Goal: Information Seeking & Learning: Learn about a topic

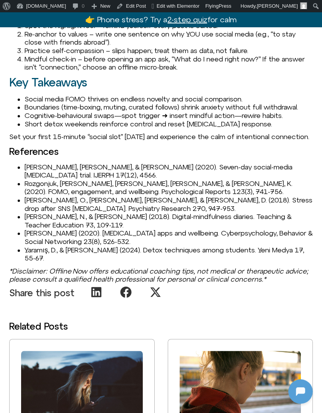
scroll to position [943, 0]
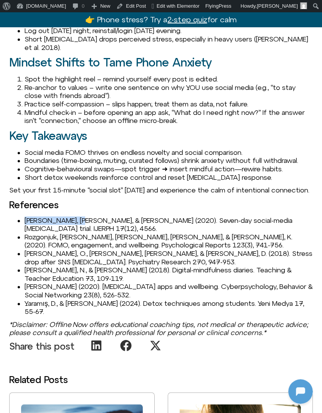
drag, startPoint x: 24, startPoint y: 245, endPoint x: 78, endPoint y: 244, distance: 53.3
click at [78, 233] on li "[PERSON_NAME], [PERSON_NAME], & [PERSON_NAME] (2020). Seven-day social-media [M…" at bounding box center [169, 224] width 288 height 17
copy li "Brown, [PERSON_NAME], & [PERSON_NAME]"
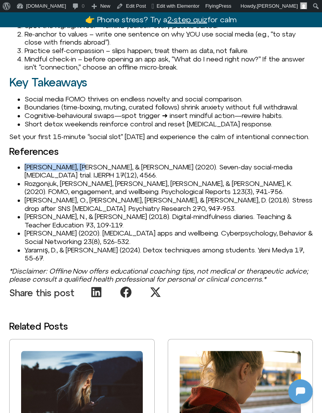
scroll to position [1004, 0]
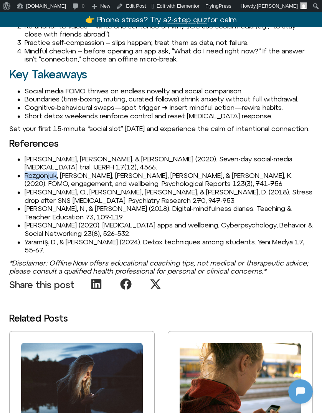
drag, startPoint x: 25, startPoint y: 198, endPoint x: 56, endPoint y: 198, distance: 31.9
click at [56, 188] on li "Rozgonjuk, [PERSON_NAME], [PERSON_NAME], [PERSON_NAME], & [PERSON_NAME], K. (20…" at bounding box center [169, 179] width 288 height 17
copy li "Rozgonjuk"
click at [91, 148] on h3 "References" at bounding box center [161, 143] width 304 height 10
click at [24, 249] on ul "[PERSON_NAME], [PERSON_NAME], & [PERSON_NAME] (2020). Seven-day social-media [M…" at bounding box center [161, 204] width 304 height 99
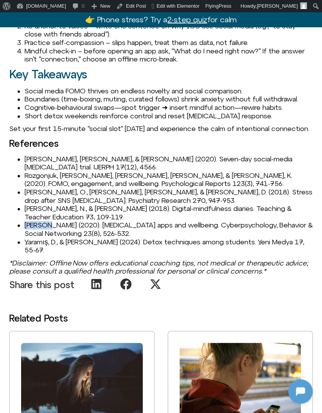
click at [25, 249] on ul "[PERSON_NAME], [PERSON_NAME], & [PERSON_NAME] (2020). Seven-day social-media [M…" at bounding box center [161, 204] width 304 height 99
copy li "Schmuck"
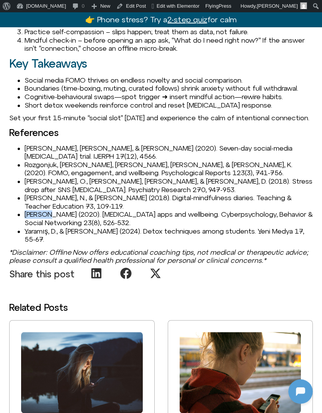
scroll to position [1016, 0]
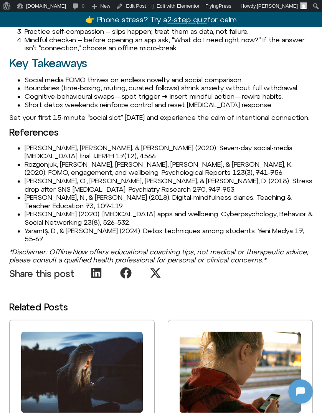
click at [70, 177] on li "Rozgonjuk, [PERSON_NAME], [PERSON_NAME], [PERSON_NAME], & [PERSON_NAME], K. (20…" at bounding box center [169, 168] width 288 height 17
drag, startPoint x: 23, startPoint y: 190, endPoint x: 52, endPoint y: 190, distance: 29.2
click at [52, 190] on ul "[PERSON_NAME], [PERSON_NAME], & [PERSON_NAME] (2020). Seven-day social-media [M…" at bounding box center [161, 193] width 304 height 99
click at [42, 243] on li "Yaramış, D., & [PERSON_NAME] (2024). Detox techniques among students. Yeni Medy…" at bounding box center [169, 234] width 288 height 17
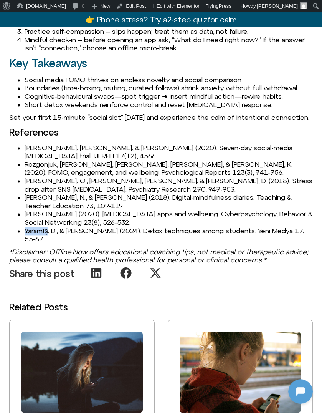
copy li "Yaramış"
click at [114, 226] on li "[PERSON_NAME] (2020). [MEDICAL_DATA] apps and wellbeing. Cyberpsychology, Behav…" at bounding box center [169, 218] width 288 height 17
click at [25, 177] on li "Rozgonjuk, D., Saal, K., & Täht, K. (2020). FOMO, engagement, and wellbeing. Ps…" at bounding box center [169, 168] width 288 height 17
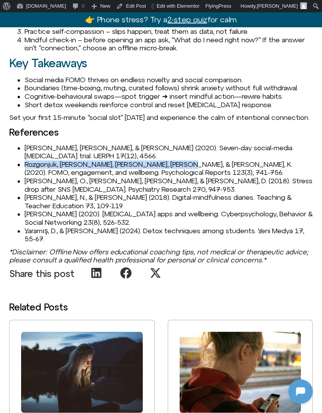
drag, startPoint x: 24, startPoint y: 189, endPoint x: 168, endPoint y: 192, distance: 143.6
click at [168, 177] on li "Rozgonjuk, D., Saal, K., & Täht, K. (2020). FOMO, engagement, and wellbeing. Ps…" at bounding box center [169, 168] width 288 height 17
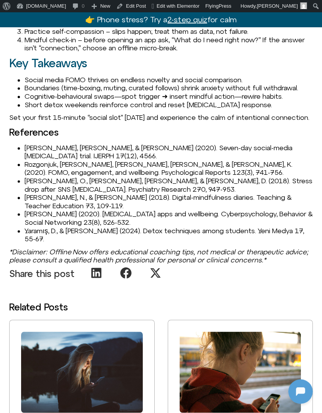
click at [154, 177] on li "Rozgonjuk, D., Saal, K., & Täht, K. (2020). FOMO, engagement, and wellbeing. Ps…" at bounding box center [169, 168] width 288 height 17
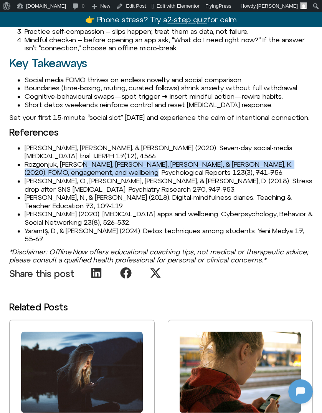
drag, startPoint x: 148, startPoint y: 201, endPoint x: 74, endPoint y: 190, distance: 74.8
click at [74, 177] on li "Rozgonjuk, D., Saal, K., & Täht, K. (2020). FOMO, engagement, and wellbeing. Ps…" at bounding box center [169, 168] width 288 height 17
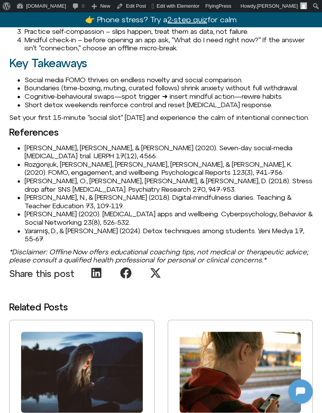
click at [74, 177] on li "Rozgonjuk, D., Saal, K., & Täht, K. (2020). FOMO, engagement, and wellbeing. Ps…" at bounding box center [169, 168] width 288 height 17
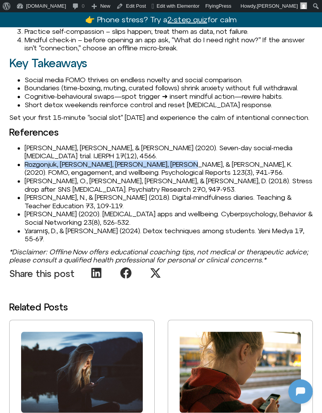
drag, startPoint x: 25, startPoint y: 188, endPoint x: 173, endPoint y: 189, distance: 147.4
click at [173, 177] on li "Rozgonjuk, D., Saal, K., & Täht, K. (2020). FOMO, engagement, and wellbeing. Ps…" at bounding box center [169, 168] width 288 height 17
copy li "Rozgonjuk, D., Saal, K., & Täht, K. (2020). FOMO"
click at [36, 177] on li "Rozgonjuk, D., Saal, K., & Täht, K. (2020). FOMO, engagement, and wellbeing. Ps…" at bounding box center [169, 168] width 288 height 17
drag, startPoint x: 23, startPoint y: 189, endPoint x: 168, endPoint y: 194, distance: 144.8
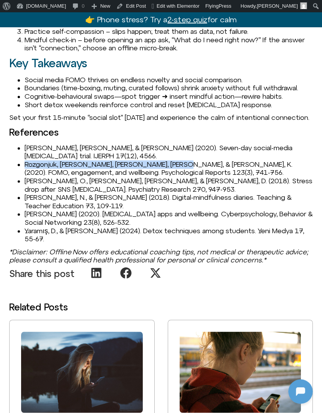
click at [168, 194] on ul "Brown, L., & Kuss, D. J. (2020). Seven-day social-media abstinence trial. IJERP…" at bounding box center [161, 193] width 304 height 99
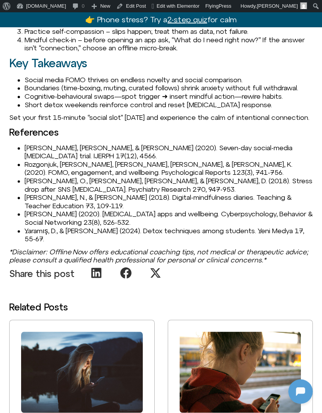
click at [163, 177] on li "Rozgonjuk, D., Saal, K., & Täht, K. (2020). FOMO, engagement, and wellbeing. Ps…" at bounding box center [169, 168] width 288 height 17
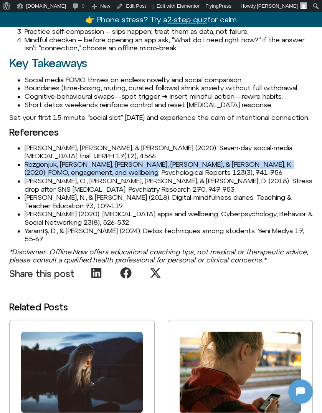
drag, startPoint x: 150, startPoint y: 198, endPoint x: 15, endPoint y: 189, distance: 135.4
click at [15, 189] on ul "Brown, L., & Kuss, D. J. (2020). Seven-day social-media abstinence trial. IJERP…" at bounding box center [161, 193] width 304 height 99
copy li "Rozgonjuk, D., Saal, K., & Täht, K. (2020). FOMO, engagement, and wellbeing. Ps…"
click at [177, 5] on span "Edit with Elementor" at bounding box center [178, 6] width 43 height 6
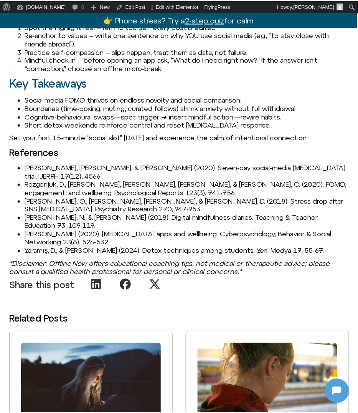
scroll to position [1037, 0]
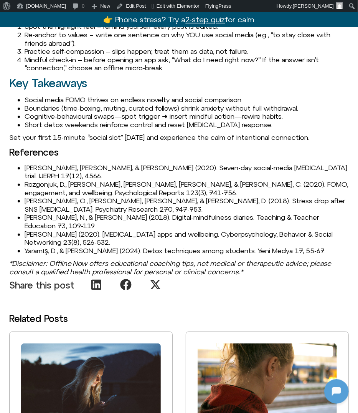
click at [56, 196] on li "Rozgonjuk, D., Sindermann, C., Elhai, J. D., & Montag, C. (2020). FOMO, engagem…" at bounding box center [187, 188] width 324 height 17
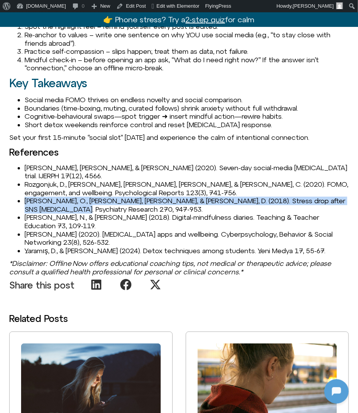
drag, startPoint x: 23, startPoint y: 209, endPoint x: 131, endPoint y: 217, distance: 108.1
click at [131, 217] on ul "Brown, L., & Kuss, D. J. (2020). Seven-day social-media abstinence trial. IJERP…" at bounding box center [179, 208] width 340 height 91
copy li "[PERSON_NAME], O., [PERSON_NAME], [PERSON_NAME], & [PERSON_NAME], D. (2018). St…"
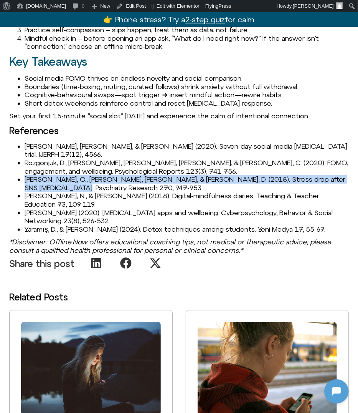
scroll to position [1060, 0]
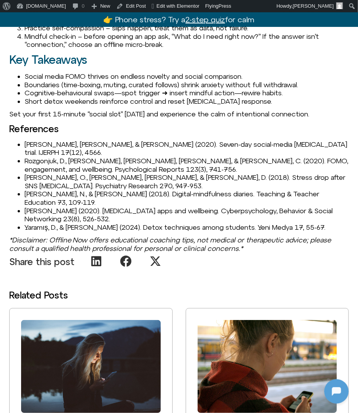
click at [16, 205] on ul "Brown, L., & Kuss, D. J. (2020). Seven-day social-media abstinence trial. IJERP…" at bounding box center [179, 185] width 340 height 91
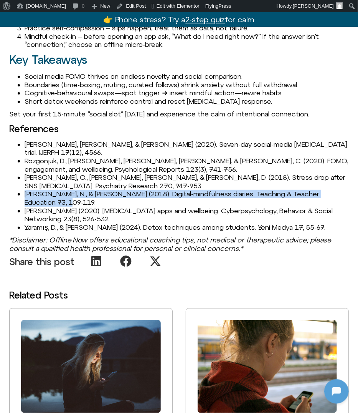
drag, startPoint x: 25, startPoint y: 201, endPoint x: 50, endPoint y: 211, distance: 26.5
click at [50, 206] on li "[PERSON_NAME], N., & [PERSON_NAME] (2018). Digital-mindfulness diaries. Teachin…" at bounding box center [187, 198] width 324 height 17
copy li "[PERSON_NAME], N., & [PERSON_NAME] (2018). Digital-mindfulness diaries. Teachin…"
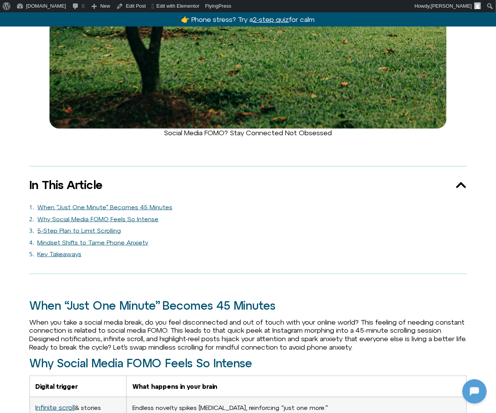
scroll to position [392, 0]
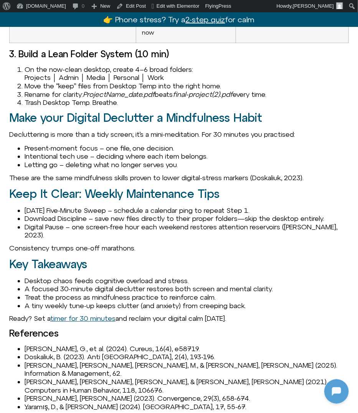
scroll to position [1111, 0]
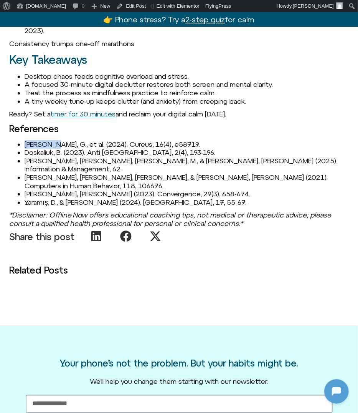
drag, startPoint x: 26, startPoint y: 161, endPoint x: 59, endPoint y: 159, distance: 32.7
click at [59, 149] on li "Anandpara, G., et al. (2024). Cureus, 16(4), e58719." at bounding box center [187, 144] width 324 height 8
copy li "Anandpara"
click at [38, 195] on li "Syvertsen, T. (2023). Convergence, 29(3), 658-674." at bounding box center [187, 194] width 324 height 8
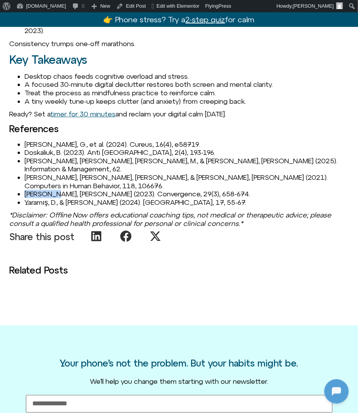
click at [55, 197] on li "Syvertsen, T. (2023). Convergence, 29(3), 658-674." at bounding box center [187, 194] width 324 height 8
click at [36, 173] on li "Marx, J., Mirbabaie, M., & Turel, O. (2025). Information & Management, 62." at bounding box center [187, 165] width 324 height 17
copy li "Marx"
click at [89, 195] on li "Syvertsen, T. (2023). Convergence, 29(3), 658-674." at bounding box center [187, 194] width 324 height 8
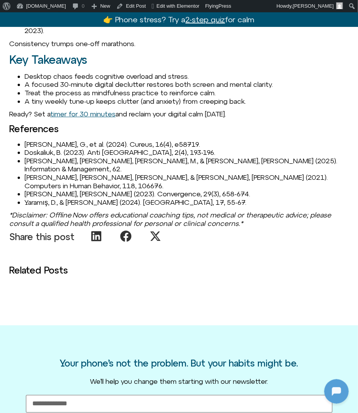
click at [40, 189] on li "Schmitt, J. B., Breuer, J., & Wulf, T. (2021). Computers in Human Behavior, 118…" at bounding box center [187, 181] width 324 height 17
copy li "Schmitt"
click at [43, 193] on li "Syvertsen, T. (2023). Convergence, 29(3), 658-674." at bounding box center [187, 194] width 324 height 8
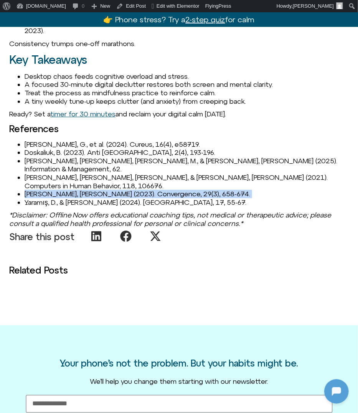
click at [43, 193] on li "Syvertsen, T. (2023). Convergence, 29(3), 658-674." at bounding box center [187, 194] width 324 height 8
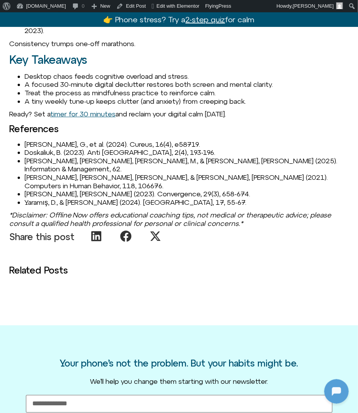
click at [37, 203] on li "Yaramış, D., & Ünal, R. (2024). Yeni Medya, 17, 55-67." at bounding box center [187, 202] width 324 height 8
copy li "Yaramış"
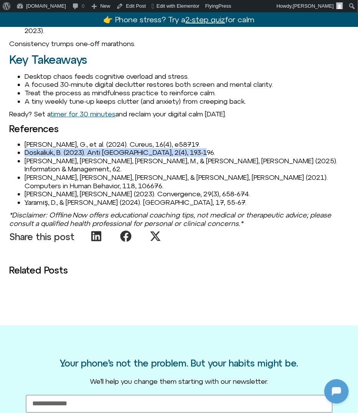
drag, startPoint x: 24, startPoint y: 169, endPoint x: 211, endPoint y: 169, distance: 186.5
click at [211, 169] on ul "Anandpara, G., et al. (2024). Cureus, 16(4), e58719. Doskaliuk, B. (2023). Anti…" at bounding box center [179, 173] width 340 height 66
copy li "Doskaliuk, B. (2023). Anti Aging East Eur, 2(4), 193-196."
click at [43, 157] on li "Doskaliuk, B. (2023). Anti Aging East Eur, 2(4), 193-196." at bounding box center [187, 152] width 324 height 8
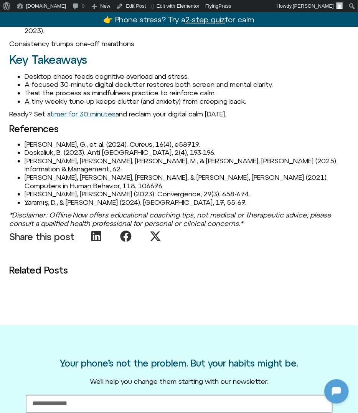
click at [42, 149] on li "Anandpara, G., et al. (2024). Cureus, 16(4), e58719." at bounding box center [187, 144] width 324 height 8
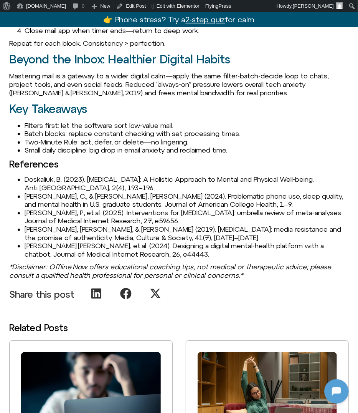
scroll to position [869, 0]
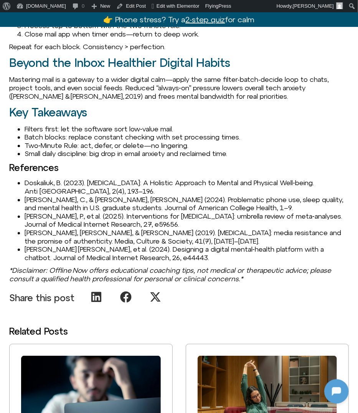
click at [40, 183] on li "Doskaliuk, B. (2023). Digital Detox: A Holistic Approach to Mental and Physical…" at bounding box center [187, 186] width 324 height 17
copy li "Doskaliuk"
click at [28, 199] on li "Herrera, C., & Foster, S. (2024). Problematic phone use, sleep quality, and men…" at bounding box center [187, 203] width 324 height 17
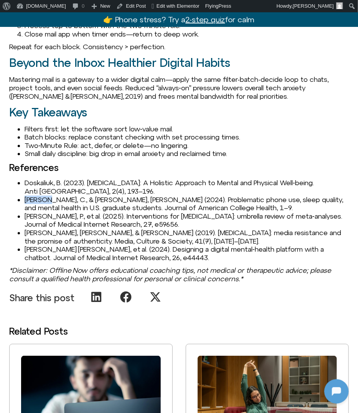
copy li "Herrera"
click at [28, 215] on li "Lu, P., et al. (2025). Interventions for digital addiction: umbrella review of …" at bounding box center [187, 220] width 324 height 17
click at [86, 225] on li "Lu, P., et al. (2025). Interventions for digital addiction: umbrella review of …" at bounding box center [187, 220] width 324 height 17
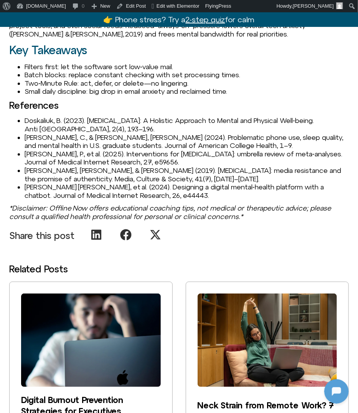
scroll to position [954, 0]
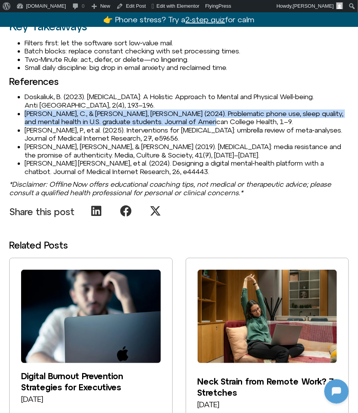
drag, startPoint x: 25, startPoint y: 112, endPoint x: 251, endPoint y: 119, distance: 226.5
click at [251, 119] on li "Herrera, C., & Foster, S. (2024). Problematic phone use, sleep quality, and men…" at bounding box center [187, 117] width 324 height 17
copy li "Herrera, C., & Foster, S. (2024). Problematic phone use, sleep quality, and men…"
click at [162, 4] on span "Edit with Elementor" at bounding box center [178, 6] width 43 height 6
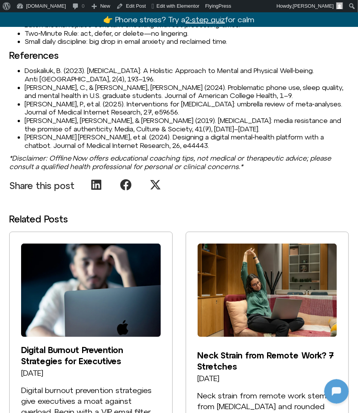
scroll to position [978, 0]
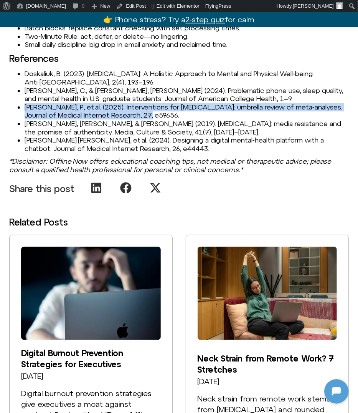
drag, startPoint x: 24, startPoint y: 106, endPoint x: 155, endPoint y: 111, distance: 131.0
click at [155, 111] on li "Lu, P., et al. (2025). Interventions for digital addiction: umbrella review of …" at bounding box center [187, 111] width 324 height 17
copy li "Lu, P., et al. (2025). Interventions for digital addiction: umbrella review of …"
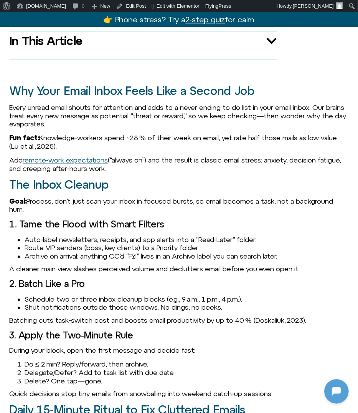
scroll to position [830, 0]
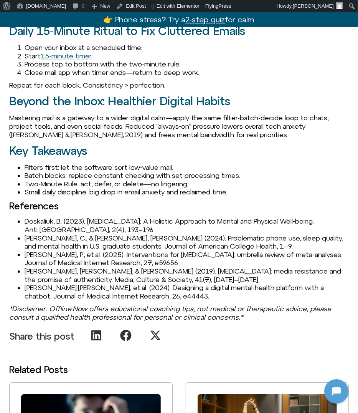
click at [117, 273] on li "Syvertsen, T., & Enli, G. (2019). Digital detox: media resistance and the promi…" at bounding box center [187, 275] width 324 height 17
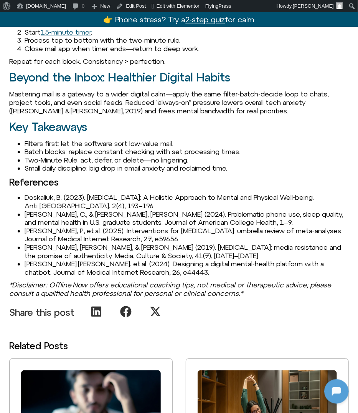
scroll to position [858, 0]
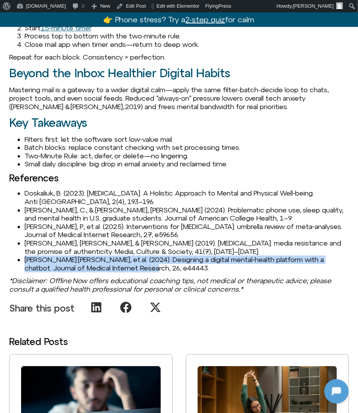
drag, startPoint x: 26, startPoint y: 257, endPoint x: 169, endPoint y: 266, distance: 143.8
click at [169, 266] on li "Weng, J. H., et al. (2024). Designing a digital mental‑health platform with a c…" at bounding box center [187, 263] width 324 height 17
copy li "Weng, J. H., et al. (2024). Designing a digital mental‑health platform with a c…"
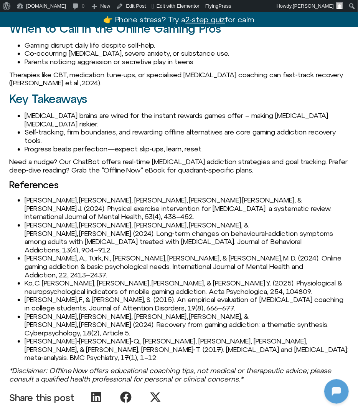
scroll to position [1082, 0]
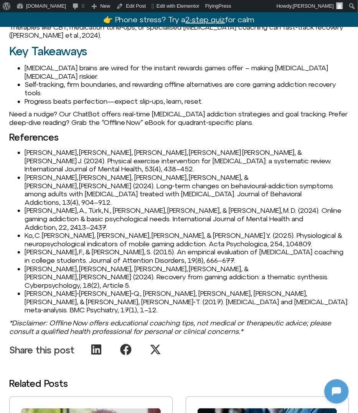
click at [26, 148] on li "[PERSON_NAME], [PERSON_NAME], [PERSON_NAME], [PERSON_NAME] [PERSON_NAME], & [PE…" at bounding box center [187, 160] width 324 height 25
copy li "Aryani"
drag, startPoint x: 20, startPoint y: 132, endPoint x: 23, endPoint y: 130, distance: 4.3
click at [20, 148] on ul "[PERSON_NAME], [PERSON_NAME], [PERSON_NAME], [PERSON_NAME] [PERSON_NAME], & [PE…" at bounding box center [179, 231] width 340 height 166
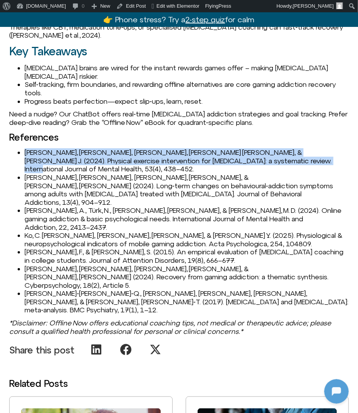
drag, startPoint x: 25, startPoint y: 122, endPoint x: 286, endPoint y: 129, distance: 261.1
click at [286, 148] on li "[PERSON_NAME], [PERSON_NAME], [PERSON_NAME], [PERSON_NAME] [PERSON_NAME], & [PE…" at bounding box center [187, 160] width 324 height 25
copy li "[PERSON_NAME], [PERSON_NAME], [PERSON_NAME], [PERSON_NAME] [PERSON_NAME], & [PE…"
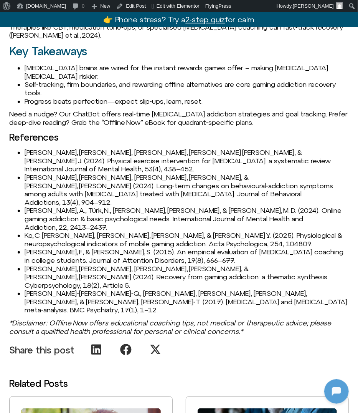
click at [86, 206] on li "[PERSON_NAME], A., Türk, N., [PERSON_NAME], [PERSON_NAME], & [PERSON_NAME], M. …" at bounding box center [187, 218] width 324 height 25
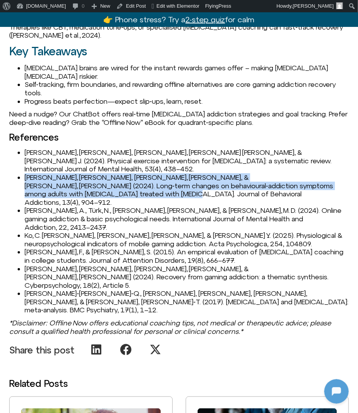
drag, startPoint x: 26, startPoint y: 139, endPoint x: 241, endPoint y: 154, distance: 215.4
click at [241, 173] on li "[PERSON_NAME], [PERSON_NAME], [PERSON_NAME], [PERSON_NAME], & [PERSON_NAME], [P…" at bounding box center [187, 189] width 324 height 33
copy li "[PERSON_NAME], [PERSON_NAME], [PERSON_NAME], [PERSON_NAME], & [PERSON_NAME], [P…"
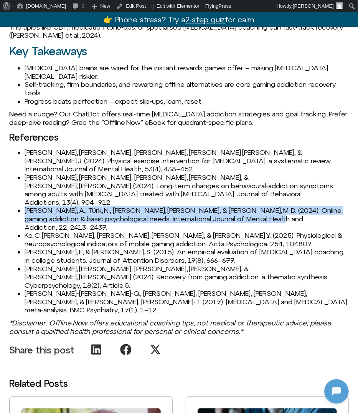
drag, startPoint x: 25, startPoint y: 165, endPoint x: 296, endPoint y: 170, distance: 271.8
click at [297, 206] on li "[PERSON_NAME], A., Türk, N., [PERSON_NAME], [PERSON_NAME], & [PERSON_NAME], M. …" at bounding box center [187, 218] width 324 height 25
copy li "[PERSON_NAME], A., Türk, N., [PERSON_NAME], [PERSON_NAME], & [PERSON_NAME], M. …"
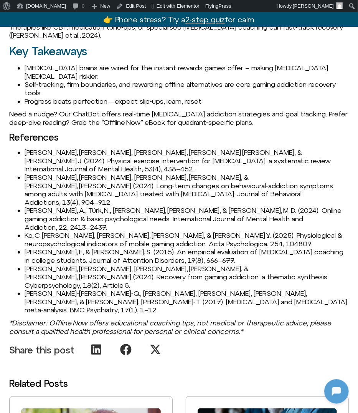
click at [67, 248] on li "[PERSON_NAME], F., & [PERSON_NAME], S. (2015). An empirical evaluation of [MEDI…" at bounding box center [187, 256] width 324 height 17
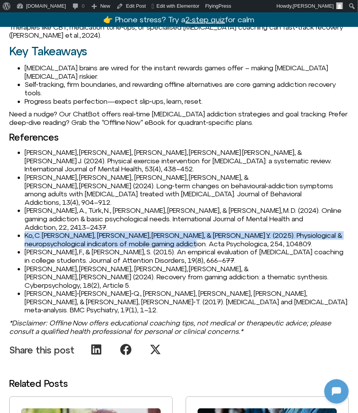
drag, startPoint x: 25, startPoint y: 181, endPoint x: 167, endPoint y: 186, distance: 142.9
click at [167, 231] on li "Ko, C. [PERSON_NAME], [PERSON_NAME], [PERSON_NAME], & [PERSON_NAME] Y. (2025). …" at bounding box center [187, 239] width 324 height 17
copy li "Ko, C. [PERSON_NAME], [PERSON_NAME], [PERSON_NAME], & [PERSON_NAME] Y. (2025). …"
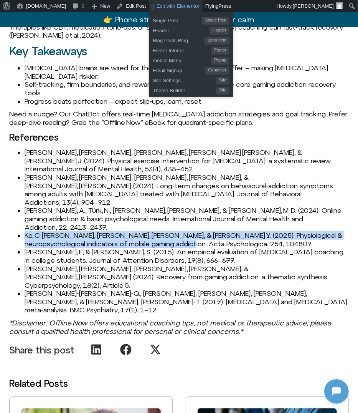
click at [178, 6] on span "Edit with Elementor" at bounding box center [178, 6] width 43 height 6
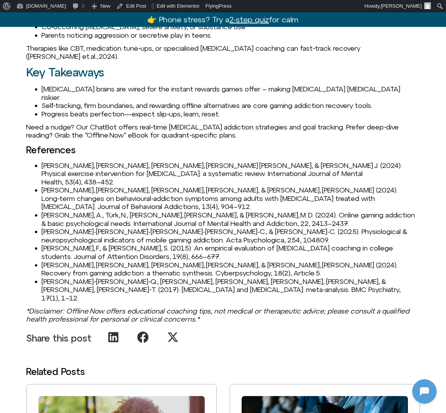
scroll to position [942, 0]
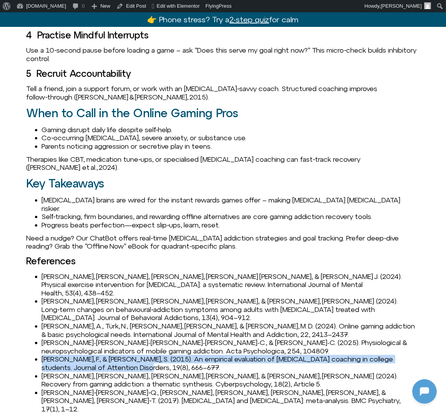
drag, startPoint x: 43, startPoint y: 281, endPoint x: 144, endPoint y: 292, distance: 101.2
click at [144, 355] on li "Prevatt, F., & Yelland, S. (2015). An empirical evaluation of ADHD coaching in …" at bounding box center [231, 363] width 378 height 17
copy li "Prevatt, F., & Yelland, S. (2015). An empirical evaluation of ADHD coaching in …"
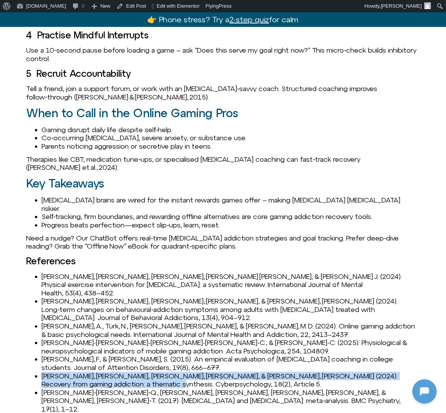
drag, startPoint x: 42, startPoint y: 300, endPoint x: 158, endPoint y: 307, distance: 116.5
click at [158, 372] on li "Vasiljeva, K., Kyriakopoulos, A., & Wilson, C. (2024). Recovery from gaming add…" at bounding box center [231, 380] width 378 height 17
copy li "Vasiljeva, K., Kyriakopoulos, A., & Wilson, C. (2024). Recovery from gaming add…"
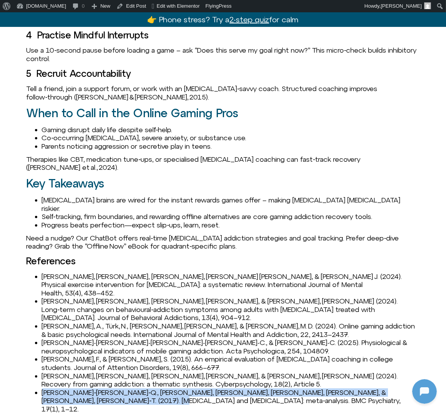
drag, startPoint x: 42, startPoint y: 316, endPoint x: 101, endPoint y: 324, distance: 59.6
click at [101, 388] on li "Wang, B.‑Q., Yao, N.‑Q., Zhou, X., Liu, J., & Lv, Z.‑T. (2017). ADHD and intern…" at bounding box center [231, 400] width 378 height 25
copy li "Wang, B.‑Q., Yao, N.‑Q., Zhou, X., Liu, J., & Lv, Z.‑T. (2017). ADHD and intern…"
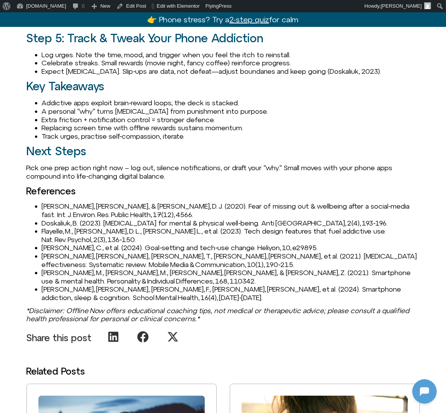
scroll to position [998, 0]
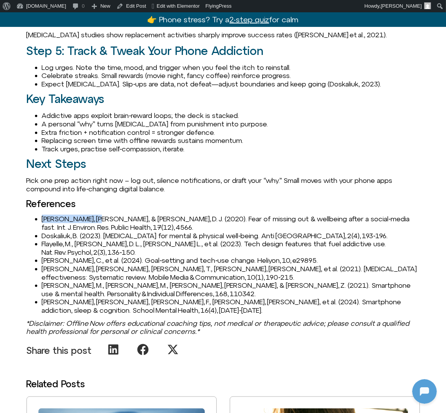
drag, startPoint x: 41, startPoint y: 218, endPoint x: 94, endPoint y: 216, distance: 52.6
click at [94, 216] on li "[PERSON_NAME], [PERSON_NAME], & [PERSON_NAME], D. J. (2020). Fear of missing ou…" at bounding box center [231, 223] width 378 height 17
copy li "Brown, [PERSON_NAME], & [PERSON_NAME]"
click at [44, 234] on li "Doskaliuk, B. (2023). [MEDICAL_DATA] for mental & physical well‑being. Anti [GE…" at bounding box center [231, 235] width 378 height 8
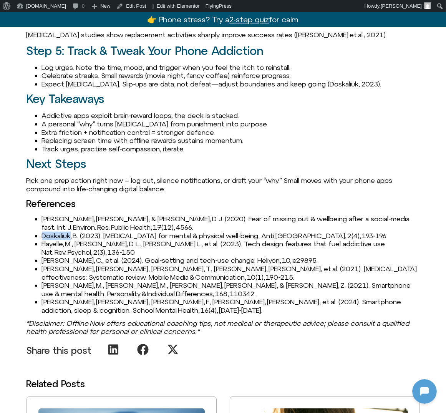
copy li "Doskaliuk"
click at [59, 299] on li "[PERSON_NAME], [PERSON_NAME], [PERSON_NAME], F., [PERSON_NAME], [PERSON_NAME], …" at bounding box center [231, 305] width 378 height 17
click at [59, 299] on li "Yaakoubi, M., Farhat, F., Bouchiba, M., et al. (2024). Smartphone addiction, sl…" at bounding box center [231, 305] width 378 height 17
click at [103, 264] on li "Radtke, T., Apel, T., Schenkel, K., et al. (2021). Digital‑detox effectiveness:…" at bounding box center [231, 272] width 378 height 17
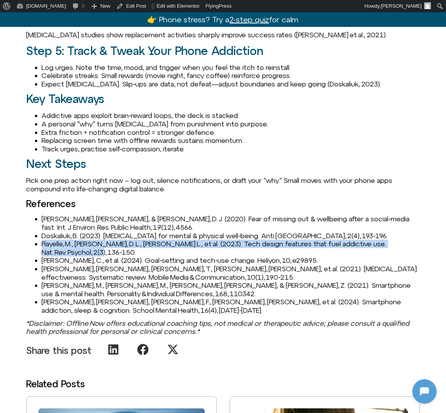
drag, startPoint x: 42, startPoint y: 242, endPoint x: 141, endPoint y: 251, distance: 99.4
click at [141, 251] on li "Flayelle, M., Brevers, D. L., King, D. L., et al. (2023). Tech design features …" at bounding box center [231, 247] width 378 height 17
copy li "Flayelle, M., Brevers, D. L., King, D. L., et al. (2023). Tech design features …"
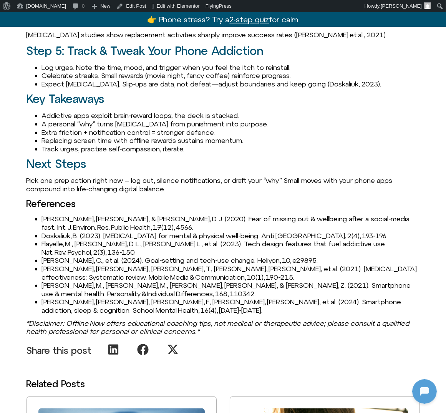
click at [53, 259] on li "Li, C., et al. (2024). Goal‑setting and tech‑use change. Heliyon, 10, e29895." at bounding box center [231, 260] width 378 height 8
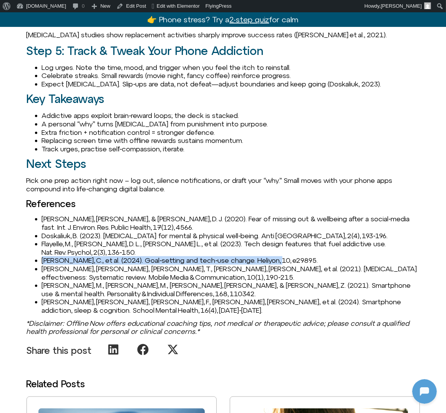
drag, startPoint x: 41, startPoint y: 259, endPoint x: 315, endPoint y: 258, distance: 273.3
click at [315, 258] on li "Li, C., et al. (2024). Goal‑setting and tech‑use change. Heliyon, 10, e29895." at bounding box center [231, 260] width 378 height 8
copy li "Li, C., et al. (2024). Goal‑setting and tech‑use change. Heliyon, 10, e29895."
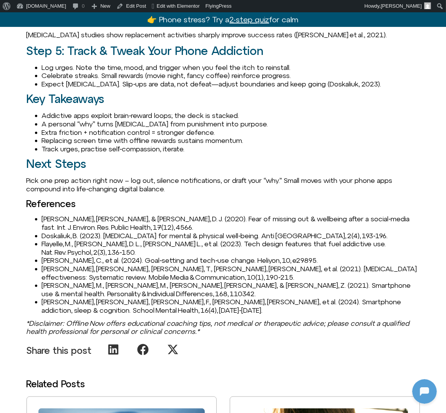
click at [79, 240] on li "Flayelle, M., Brevers, D. L., King, D. L., et al. (2023). Tech design features …" at bounding box center [231, 247] width 378 height 17
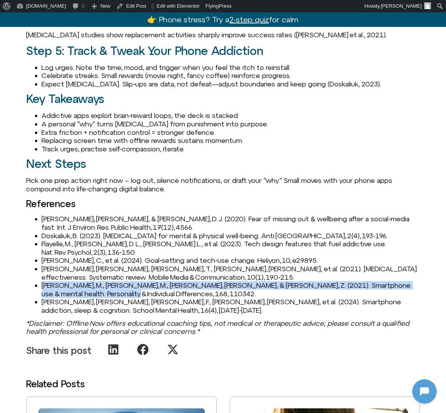
drag, startPoint x: 41, startPoint y: 283, endPoint x: 203, endPoint y: 294, distance: 162.3
click at [203, 294] on ul "Brown, L., & Kuss, D. J. (2020). Fear of missing out & wellbeing after a social…" at bounding box center [222, 264] width 393 height 99
copy li "Stanković, M., Nešić, M., Čičević, S., & Shi, Z. (2021). Smartphone use & menta…"
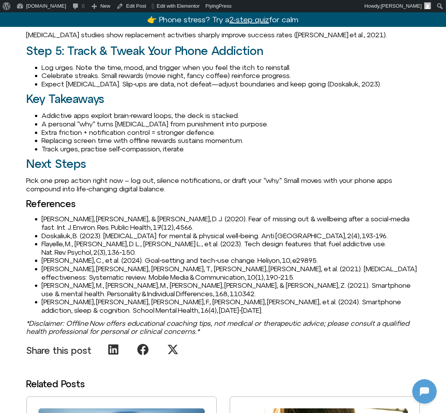
click at [78, 287] on li "Stanković, M., Nešić, M., Čičević, S., & Shi, Z. (2021). Smartphone use & menta…" at bounding box center [231, 289] width 378 height 17
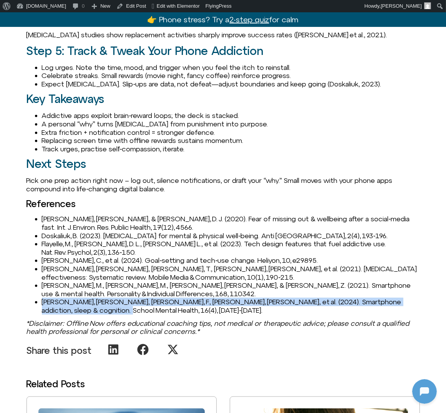
drag, startPoint x: 41, startPoint y: 301, endPoint x: 183, endPoint y: 309, distance: 142.3
click at [183, 309] on ul "Brown, L., & Kuss, D. J. (2020). Fear of missing out & wellbeing after a social…" at bounding box center [222, 264] width 393 height 99
copy li "Yaakoubi, M., Farhat, F., Bouchiba, M., et al. (2024). Smartphone addiction, sl…"
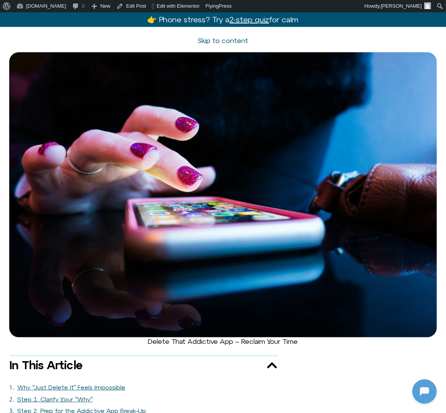
scroll to position [0, 0]
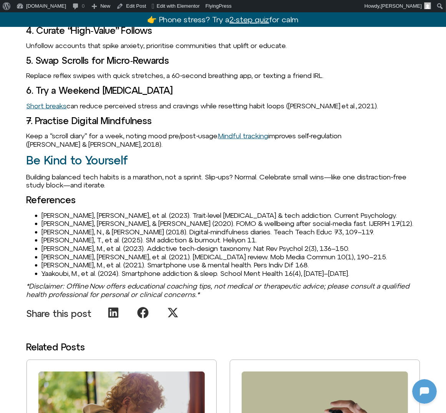
scroll to position [997, 0]
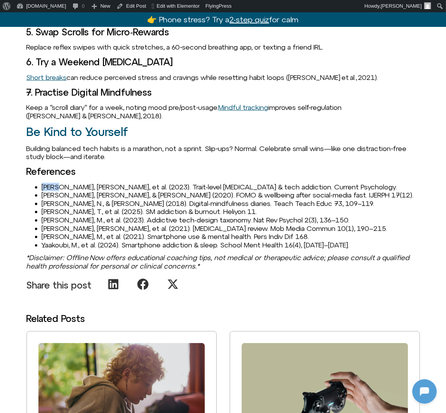
drag, startPoint x: 41, startPoint y: 163, endPoint x: 60, endPoint y: 162, distance: 18.9
click at [60, 183] on li "[PERSON_NAME], [PERSON_NAME], et al. (2023). Trait-level [MEDICAL_DATA] & tech …" at bounding box center [231, 187] width 378 height 8
copy li "Aydin"
drag, startPoint x: 42, startPoint y: 170, endPoint x: 95, endPoint y: 169, distance: 53.0
click at [95, 191] on li "[PERSON_NAME], [PERSON_NAME], & [PERSON_NAME] (2020). FOMO & wellbeing after so…" at bounding box center [231, 195] width 378 height 8
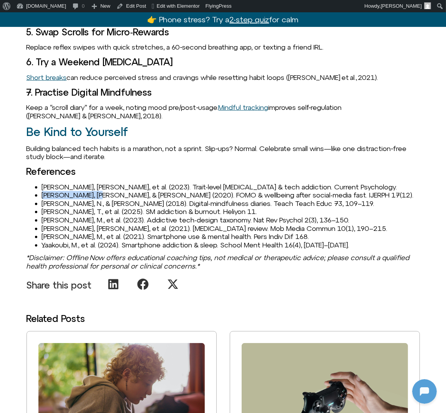
copy li "Brown, [PERSON_NAME], & [PERSON_NAME]"
click at [56, 207] on li "[PERSON_NAME], T., et al. (2025). SM addiction & burnout. Heliyon 11." at bounding box center [231, 211] width 378 height 8
click at [55, 199] on li "[PERSON_NAME], N., & [PERSON_NAME] (2018). Digital-mindfulness diaries. Teach T…" at bounding box center [231, 203] width 378 height 8
copy li "[PERSON_NAME]"
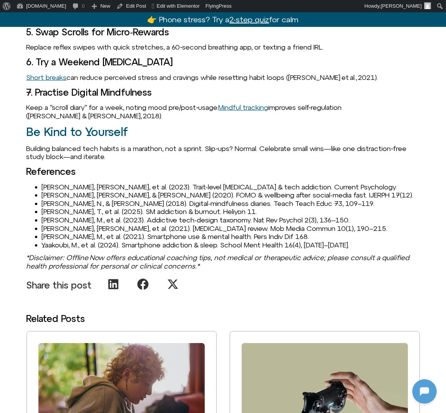
click at [53, 207] on li "[PERSON_NAME], T., et al. (2025). SM addiction & burnout. Heliyon 11." at bounding box center [231, 211] width 378 height 8
copy li "[PERSON_NAME]"
click at [56, 216] on li "Flayelle, M., et al. (2023). Addictive tech-design taxonomy. Nat Rev Psychol 2(…" at bounding box center [231, 220] width 378 height 8
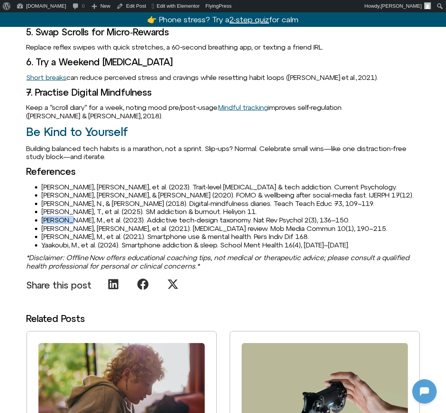
copy li "Flayelle"
click at [51, 232] on li "Stanković, M., et al. (2021). Smartphone use & mental health. Pers Indiv Dif 16…" at bounding box center [231, 236] width 378 height 8
copy li "Stanković"
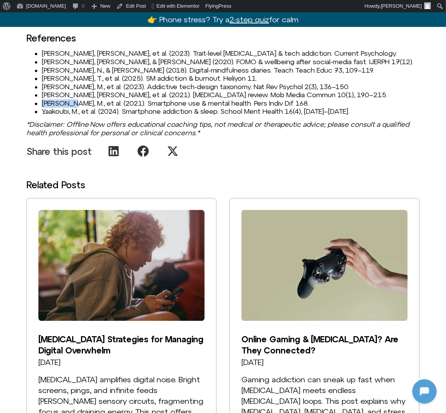
scroll to position [1086, 0]
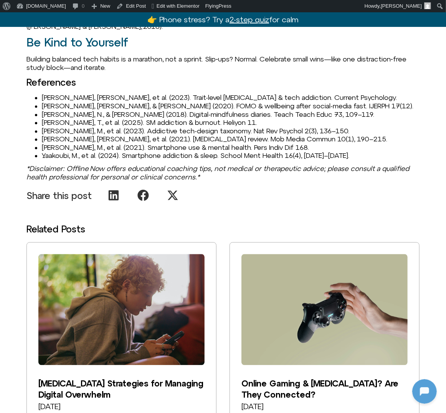
click at [58, 151] on li "Yaakoubi, M., et al. (2024). Smartphone addiction & sleep. School Ment Health 1…" at bounding box center [231, 155] width 378 height 8
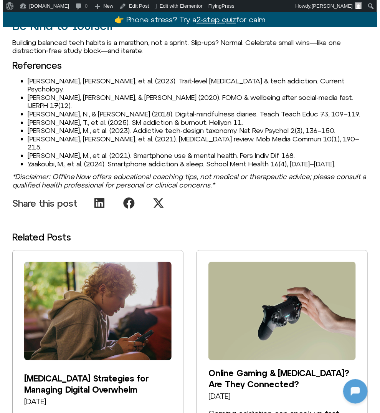
scroll to position [1067, 0]
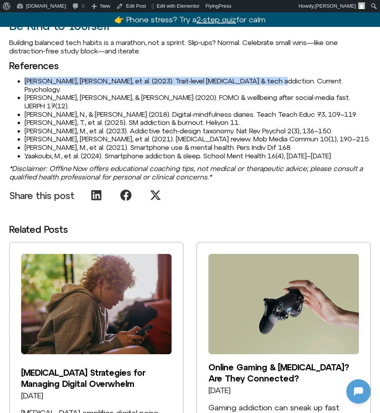
drag, startPoint x: 25, startPoint y: 73, endPoint x: 364, endPoint y: 71, distance: 339.3
click at [364, 77] on li "Aydin, T., et al. (2023). Trait-level ADHD & tech addiction. Current Psychology." at bounding box center [198, 85] width 346 height 17
copy li "Aydin, T., et al. (2023). Trait-level ADHD & tech addiction. Current Psychology."
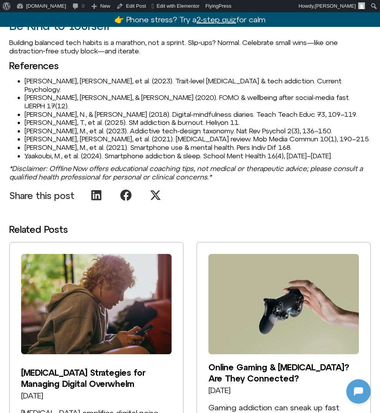
click at [23, 77] on ul "Aydin, T., et al. (2023). Trait-level ADHD & tech addiction. Current Psychology…" at bounding box center [190, 118] width 362 height 83
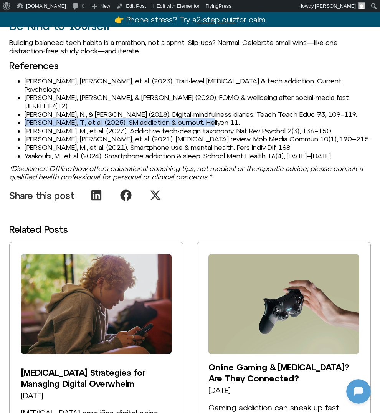
drag, startPoint x: 24, startPoint y: 96, endPoint x: 242, endPoint y: 96, distance: 218.0
click at [242, 96] on ul "Aydin, T., et al. (2023). Trait-level ADHD & tech addiction. Current Psychology…" at bounding box center [190, 118] width 362 height 83
copy li "Feng, T., et al. (2025). SM addiction & burnout. Heliyon 11."
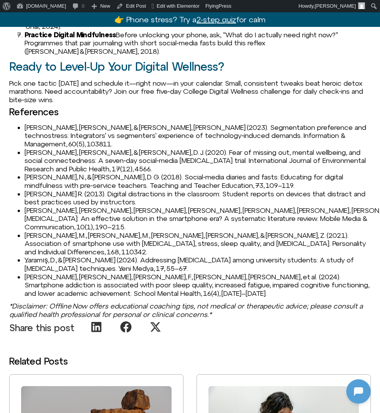
scroll to position [861, 0]
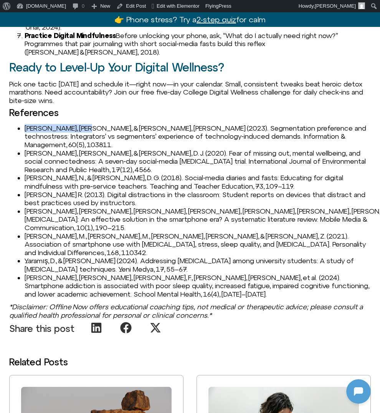
drag, startPoint x: 25, startPoint y: 102, endPoint x: 78, endPoint y: 99, distance: 52.2
click at [78, 124] on li "Becker, J., & Lanzl, J. (2023). Segmentation preference and technostress: Integ…" at bounding box center [198, 136] width 346 height 25
copy li "Becker, J., & Lanzl"
click at [30, 124] on li "Becker, J., & Lanzl, J. (2023). Segmentation preference and technostress: Integ…" at bounding box center [198, 136] width 346 height 25
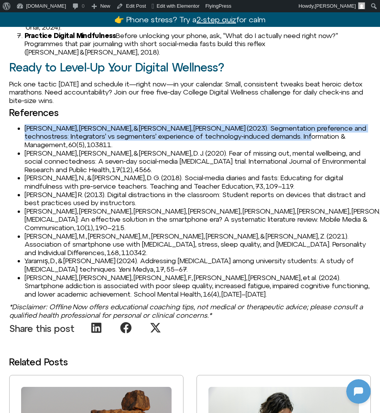
drag, startPoint x: 24, startPoint y: 102, endPoint x: 340, endPoint y: 113, distance: 315.7
click at [340, 124] on li "Becker, J., & Lanzl, J. (2023). Segmentation preference and technostress: Integ…" at bounding box center [198, 136] width 346 height 25
copy li "Becker, J., & Lanzl, J. (2023). Segmentation preference and technostress: Integ…"
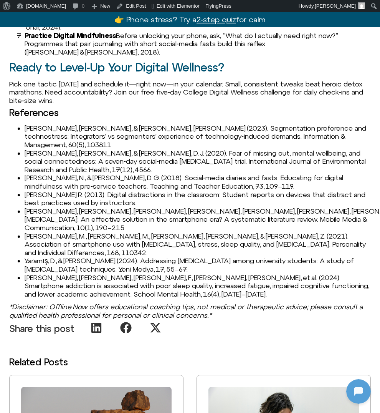
click at [63, 149] on li "Brown, L., & Kuss, D. J. (2020). Fear of missing out, mental wellbeing, and soc…" at bounding box center [198, 161] width 346 height 25
drag, startPoint x: 25, startPoint y: 120, endPoint x: 74, endPoint y: 116, distance: 50.0
click at [74, 149] on li "Brown, L., & Kuss, D. J. (2020). Fear of missing out, mental wellbeing, and soc…" at bounding box center [198, 161] width 346 height 25
copy li "Brown, L., & Kuss"
click at [45, 173] on li "Damico, N., & Krutka, D. G. (2018). Social‑media diaries and fasts: Educating f…" at bounding box center [198, 181] width 346 height 17
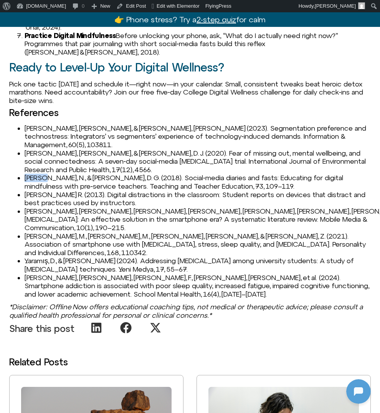
click at [45, 173] on li "Damico, N., & Krutka, D. G. (2018). Social‑media diaries and fasts: Educating f…" at bounding box center [198, 181] width 346 height 17
copy li "Damico"
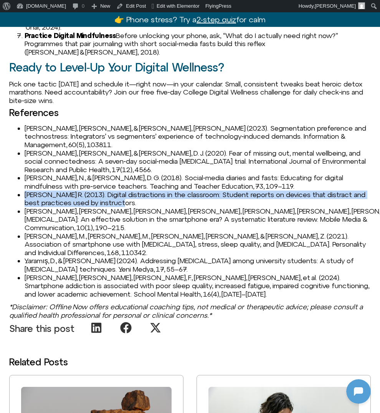
drag, startPoint x: 23, startPoint y: 159, endPoint x: 133, endPoint y: 169, distance: 110.3
click at [133, 169] on ul "Becker, J., & Lanzl, J. (2023). Segmentation preference and technostress: Integ…" at bounding box center [190, 211] width 362 height 174
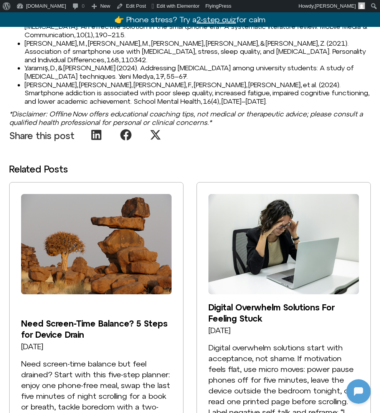
scroll to position [811, 0]
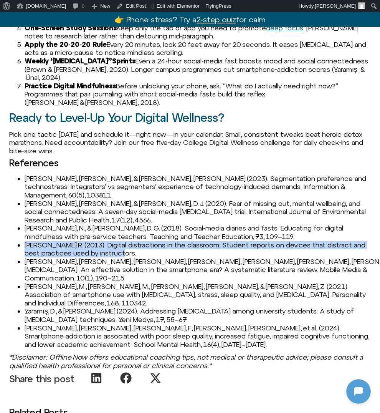
copy li "McCoy, B. R. (2013). Digital distractions in the classroom: Student reports on …"
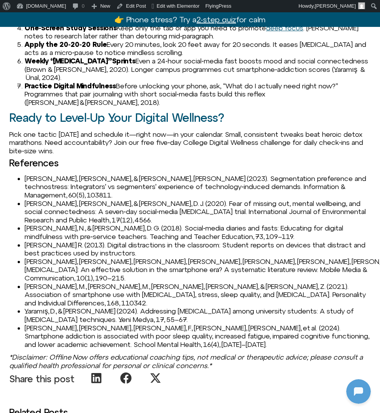
click at [44, 257] on li "Radtke, T., Apel, T., Schenkel, K., Keller, J., & von Lindern, E. (2021). Digit…" at bounding box center [198, 269] width 346 height 25
click at [27, 257] on li "Radtke, T., Apel, T., Schenkel, K., Keller, J., & von Lindern, E. (2021). Digit…" at bounding box center [198, 269] width 346 height 25
copy li "Radtke"
click at [42, 282] on li "Stanković, M., Nešić, M., Čičević, S., & Shi, Z. (2021). Association of smartph…" at bounding box center [198, 294] width 346 height 25
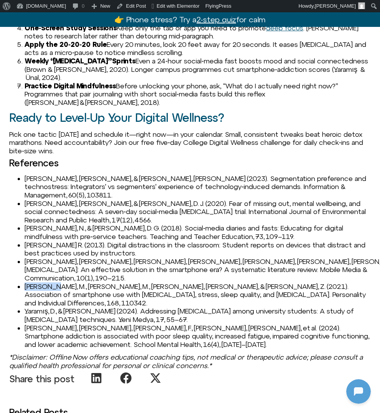
click at [42, 282] on li "Stanković, M., Nešić, M., Čičević, S., & Shi, Z. (2021). Association of smartph…" at bounding box center [198, 294] width 346 height 25
copy li "Stanković"
click at [36, 307] on li "Yaramış, D., & Ünal, R. (2024). Addressing digital addiction among university s…" at bounding box center [198, 315] width 346 height 17
copy li "Yaramış"
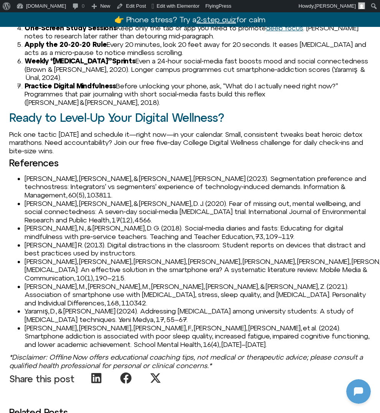
click at [43, 307] on li "Yaramış, D., & Ünal, R. (2024). Addressing digital addiction among university s…" at bounding box center [198, 315] width 346 height 17
click at [43, 324] on li "Yaakoubi, M., Farhat, F., Bouchiba, M., et al. (2024). Smartphone addiction is …" at bounding box center [198, 336] width 346 height 25
copy li "Yaakoubi"
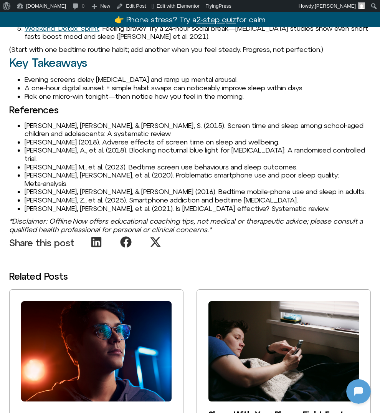
scroll to position [758, 0]
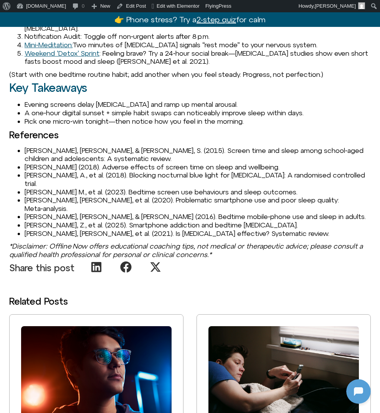
click at [28, 163] on li "[PERSON_NAME], [PERSON_NAME], & [PERSON_NAME], S. (2015). Screen time and sleep…" at bounding box center [198, 154] width 346 height 17
copy li "[PERSON_NAME]"
click at [63, 221] on li "[PERSON_NAME], [PERSON_NAME], & [PERSON_NAME] (2016). Bedtime mobile‑phone use …" at bounding box center [198, 216] width 346 height 8
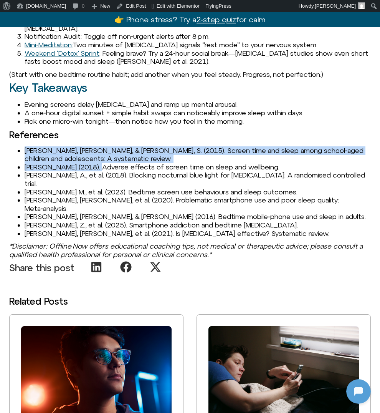
drag, startPoint x: 26, startPoint y: 186, endPoint x: 91, endPoint y: 198, distance: 66.4
click at [91, 198] on ul "[PERSON_NAME], [PERSON_NAME], & [PERSON_NAME], S. (2015). Screen time and sleep…" at bounding box center [190, 191] width 362 height 91
click at [86, 163] on li "[PERSON_NAME], [PERSON_NAME], & [PERSON_NAME], S. (2015). Screen time and sleep…" at bounding box center [198, 154] width 346 height 17
drag, startPoint x: 83, startPoint y: 190, endPoint x: 24, endPoint y: 182, distance: 60.0
click at [24, 182] on ul "[PERSON_NAME], [PERSON_NAME], & [PERSON_NAME], S. (2015). Screen time and sleep…" at bounding box center [190, 191] width 362 height 91
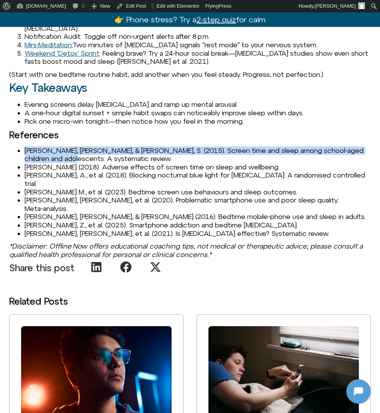
copy li "[PERSON_NAME], [PERSON_NAME], & [PERSON_NAME], S. (2015). Screen time and sleep…"
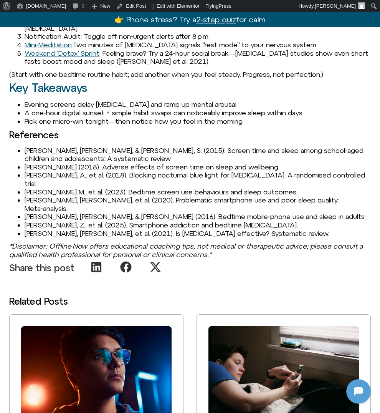
click at [32, 163] on li "[PERSON_NAME], [PERSON_NAME], & [PERSON_NAME], S. (2015). Screen time and sleep…" at bounding box center [198, 154] width 346 height 17
click at [28, 171] on li "[PERSON_NAME] (2018). Adverse effects of screen time on sleep and wellbeing." at bounding box center [198, 167] width 346 height 8
click at [24, 202] on ul "[PERSON_NAME], [PERSON_NAME], & [PERSON_NAME], S. (2015). Screen time and sleep…" at bounding box center [190, 191] width 362 height 91
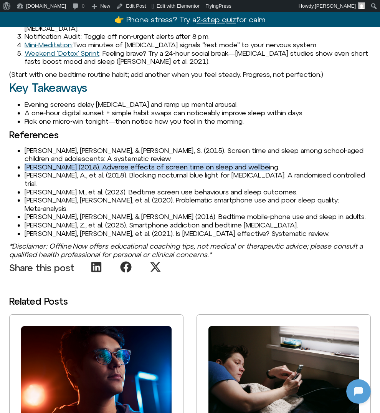
drag, startPoint x: 24, startPoint y: 201, endPoint x: 261, endPoint y: 202, distance: 236.8
click at [261, 202] on ul "Hale, L., & Guan, S. (2015). Screen time and sleep among school‑aged children a…" at bounding box center [190, 191] width 362 height 91
copy li "Lissak, G. (2018). Adverse effects of screen time on sleep and wellbeing."
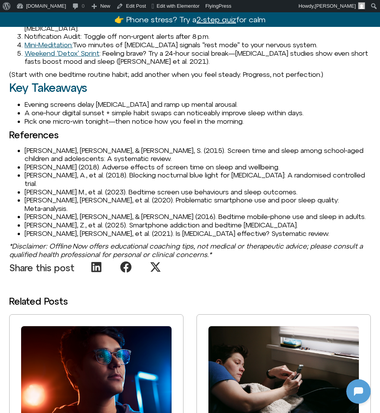
click at [94, 171] on li "Lissak, G. (2018). Adverse effects of screen time on sleep and wellbeing." at bounding box center [198, 167] width 346 height 8
drag, startPoint x: 23, startPoint y: 209, endPoint x: 53, endPoint y: 209, distance: 29.9
click at [53, 209] on ul "Hale, L., & Guan, S. (2015). Screen time and sleep among school‑aged children a…" at bounding box center [190, 191] width 362 height 91
copy li "Shechter"
click at [25, 187] on li "Shechter, A., et al. (2018). Blocking nocturnal blue light for insomnia: A rand…" at bounding box center [198, 179] width 346 height 17
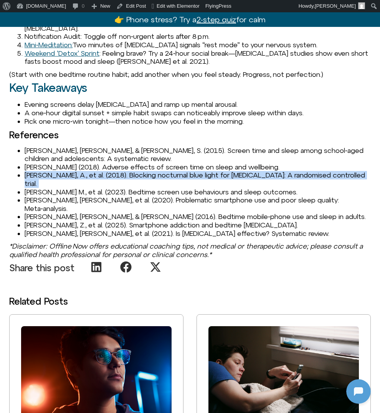
drag, startPoint x: 25, startPoint y: 209, endPoint x: 345, endPoint y: 210, distance: 319.3
click at [345, 187] on li "Shechter, A., et al. (2018). Blocking nocturnal blue light for insomnia: A rand…" at bounding box center [198, 179] width 346 height 17
copy ul "Shechter, A., et al. (2018). Blocking nocturnal blue light for insomnia: A rand…"
click at [26, 196] on li "Nagata, J. M., et al. (2023). Bedtime screen use behaviours and sleep outcomes." at bounding box center [198, 192] width 346 height 8
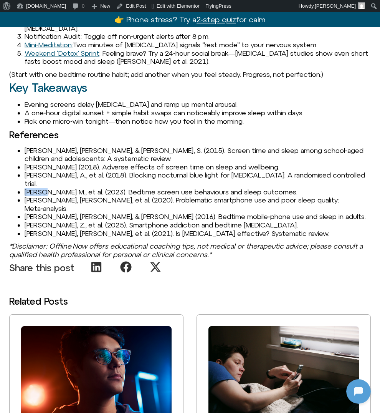
click at [26, 196] on li "Nagata, J. M., et al. (2023). Bedtime screen use behaviours and sleep outcomes." at bounding box center [198, 192] width 346 height 8
click at [44, 196] on li "Nagata, J. M., et al. (2023). Bedtime screen use behaviours and sleep outcomes." at bounding box center [198, 192] width 346 height 8
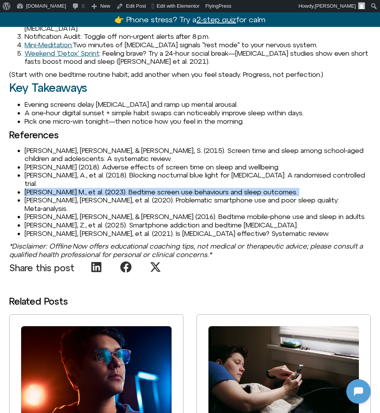
click at [44, 196] on li "Nagata, J. M., et al. (2023). Bedtime screen use behaviours and sleep outcomes." at bounding box center [198, 192] width 346 height 8
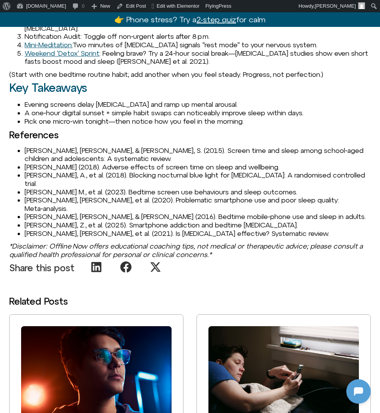
click at [116, 187] on li "Shechter, A., et al. (2018). Blocking nocturnal blue light for insomnia: A rand…" at bounding box center [198, 179] width 346 height 17
click at [116, 196] on li "Nagata, J. M., et al. (2023). Bedtime screen use behaviours and sleep outcomes." at bounding box center [198, 192] width 346 height 8
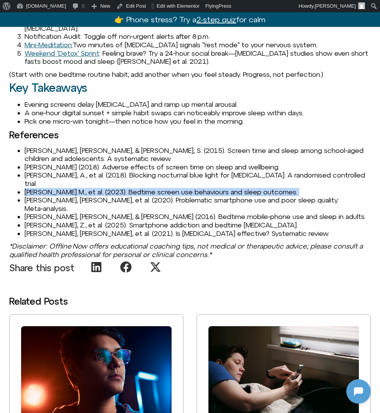
click at [116, 196] on li "Nagata, J. M., et al. (2023). Bedtime screen use behaviours and sleep outcomes." at bounding box center [198, 192] width 346 height 8
copy ul "Nagata, J. M., et al. (2023). Bedtime screen use behaviours and sleep outcomes."
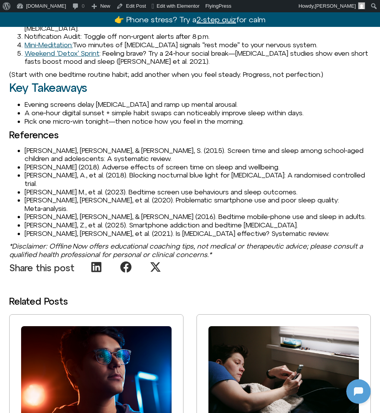
click at [51, 196] on li "Nagata, J. M., et al. (2023). Bedtime screen use behaviours and sleep outcomes." at bounding box center [198, 192] width 346 height 8
click at [30, 212] on li "Yang, J., et al. (2020). Problematic smartphone use and poor sleep quality: Met…" at bounding box center [198, 204] width 346 height 17
copy li "Yang"
click at [32, 221] on li "Exelmans, L., & Van den Bulck, J. (2016). Bedtime mobile‑phone use and sleep in…" at bounding box center [198, 216] width 346 height 8
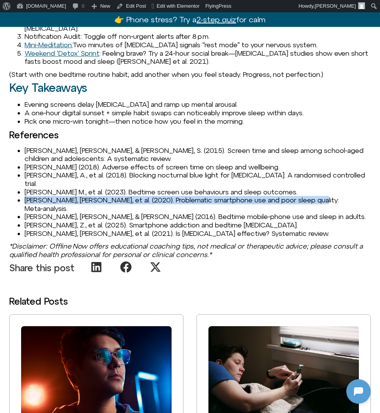
drag, startPoint x: 25, startPoint y: 228, endPoint x: 312, endPoint y: 228, distance: 287.1
click at [313, 212] on li "Yang, J., et al. (2020). Problematic smartphone use and poor sleep quality: Met…" at bounding box center [198, 204] width 346 height 17
copy li "Yang, J., et al. (2020). Problematic smartphone use and poor sleep quality: Met…"
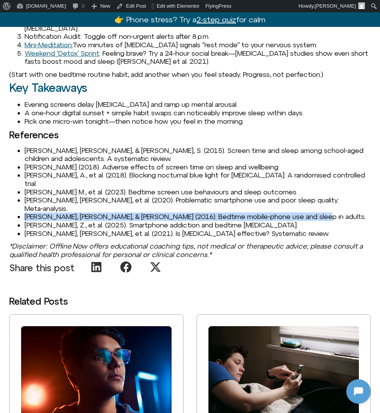
drag, startPoint x: 24, startPoint y: 233, endPoint x: 315, endPoint y: 237, distance: 291.3
click at [315, 237] on ul "Hale, L., & Guan, S. (2015). Screen time and sleep among school‑aged children a…" at bounding box center [190, 191] width 362 height 91
copy li "Exelmans, L., & Van den Bulck, J. (2016). Bedtime mobile‑phone use and sleep in…"
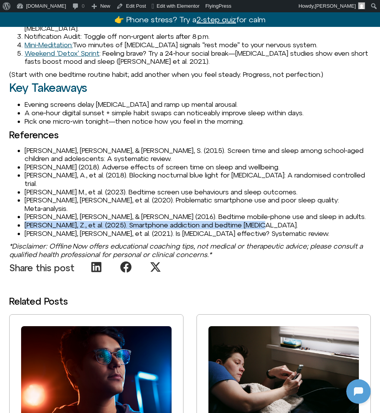
drag, startPoint x: 26, startPoint y: 242, endPoint x: 262, endPoint y: 241, distance: 236.4
click at [262, 229] on li "Liu, Z., et al. (2025). Smartphone addiction and bedtime procrastination." at bounding box center [198, 225] width 346 height 8
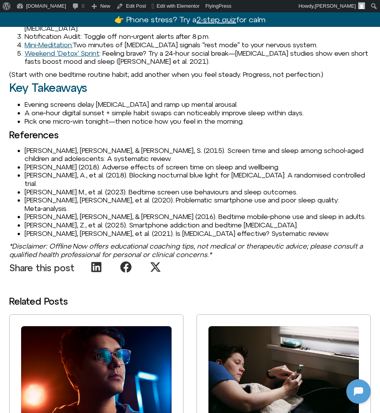
click at [43, 238] on li "Radtke, T., et al. (2021). Is digital detox effective? Systematic review." at bounding box center [198, 233] width 346 height 8
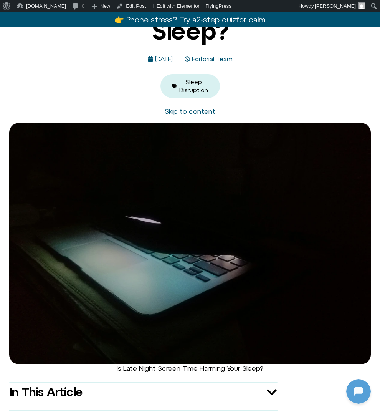
scroll to position [0, 0]
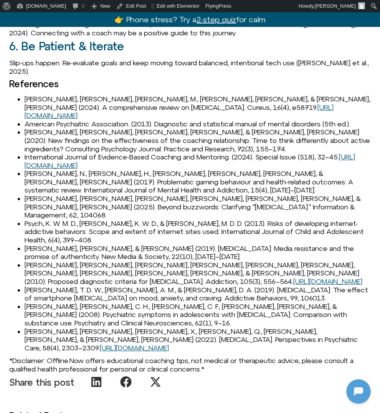
scroll to position [962, 0]
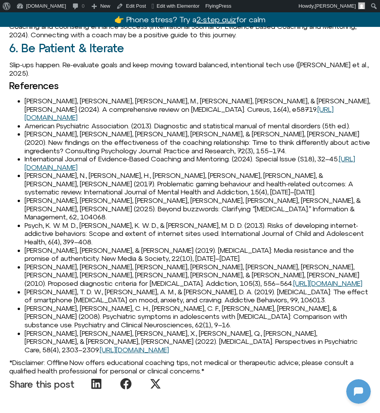
click at [41, 102] on li "[PERSON_NAME], [PERSON_NAME], [PERSON_NAME], M., [PERSON_NAME], [PERSON_NAME], …" at bounding box center [198, 109] width 346 height 25
click at [42, 122] on li "American Psychiatric Association. (2013). Diagnostic and statistical manual of …" at bounding box center [198, 126] width 346 height 8
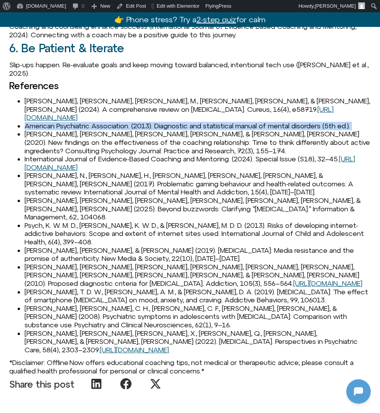
click at [42, 122] on li "American Psychiatric Association. (2013). Diagnostic and statistical manual of …" at bounding box center [198, 126] width 346 height 8
copy ul "American Psychiatric Association. (2013). Diagnostic and statistical manual of …"
click at [27, 122] on li "American Psychiatric Association. (2013). Diagnostic and statistical manual of …" at bounding box center [198, 126] width 346 height 8
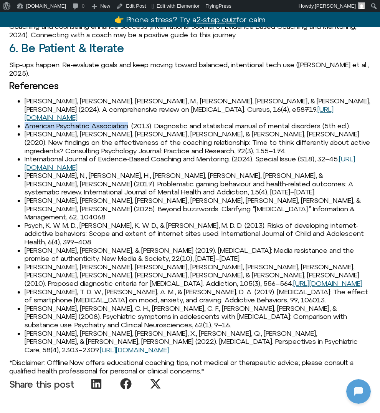
drag, startPoint x: 26, startPoint y: 116, endPoint x: 130, endPoint y: 119, distance: 103.7
click at [130, 122] on li "American Psychiatric Association. (2013). Diagnostic and statistical manual of …" at bounding box center [198, 126] width 346 height 8
copy li "American Psychiatric Association"
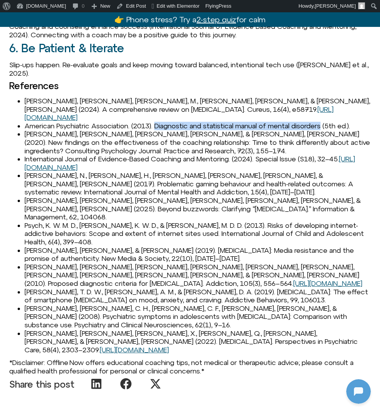
drag, startPoint x: 160, startPoint y: 113, endPoint x: 330, endPoint y: 114, distance: 169.6
click at [330, 122] on li "American Psychiatric Association. (2013). Diagnostic and statistical manual of …" at bounding box center [198, 126] width 346 height 8
copy li "Diagnostic and statistical manual of mental disorders"
click at [192, 130] on li "[PERSON_NAME], [PERSON_NAME], [PERSON_NAME], [PERSON_NAME], & [PERSON_NAME], [P…" at bounding box center [198, 142] width 346 height 25
drag, startPoint x: 159, startPoint y: 117, endPoint x: 358, endPoint y: 113, distance: 199.6
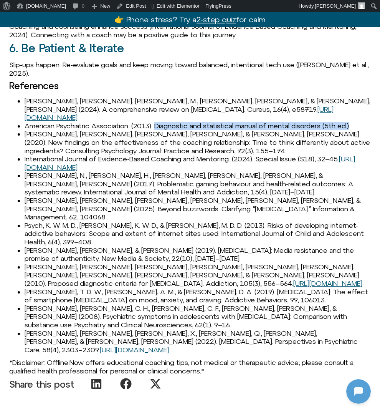
click at [358, 122] on li "American Psychiatric Association. (2013). Diagnostic and statistical manual of …" at bounding box center [198, 126] width 346 height 8
copy li "Diagnostic and statistical manual of mental disorders (5th ed.)"
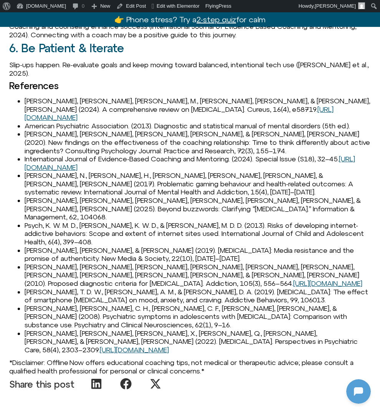
click at [84, 137] on li "[PERSON_NAME], [PERSON_NAME], [PERSON_NAME], [PERSON_NAME], & [PERSON_NAME], [P…" at bounding box center [198, 142] width 346 height 25
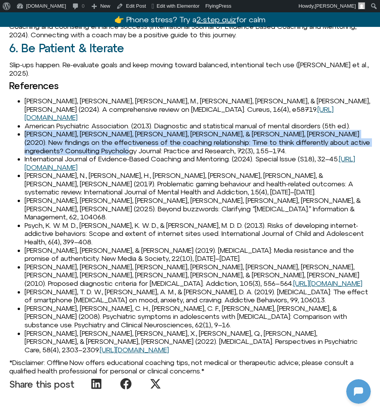
drag, startPoint x: 25, startPoint y: 125, endPoint x: 131, endPoint y: 139, distance: 107.5
click at [131, 139] on li "[PERSON_NAME], [PERSON_NAME], [PERSON_NAME], [PERSON_NAME], & [PERSON_NAME], [P…" at bounding box center [198, 142] width 346 height 25
copy li "[PERSON_NAME], [PERSON_NAME], [PERSON_NAME], [PERSON_NAME], & [PERSON_NAME], [P…"
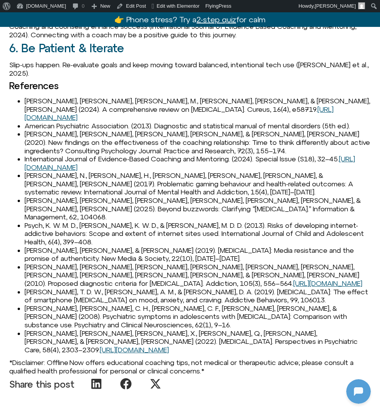
click at [155, 155] on li "International Journal of Evidence-Based Coaching and Mentoring. (2024). Special…" at bounding box center [198, 163] width 346 height 17
click at [122, 155] on link "[URL][DOMAIN_NAME]" at bounding box center [190, 163] width 330 height 17
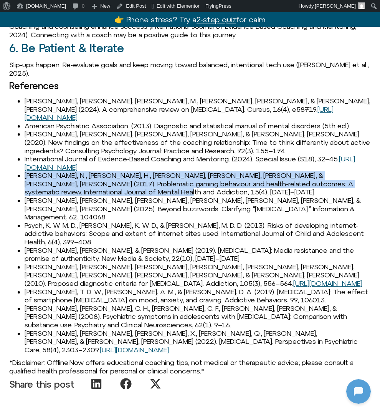
drag, startPoint x: 25, startPoint y: 166, endPoint x: 153, endPoint y: 178, distance: 129.2
click at [153, 179] on li "[PERSON_NAME], N., [PERSON_NAME], H., [PERSON_NAME], [PERSON_NAME], [PERSON_NAM…" at bounding box center [198, 183] width 346 height 25
copy li "[PERSON_NAME], N., [PERSON_NAME], H., [PERSON_NAME], [PERSON_NAME], [PERSON_NAM…"
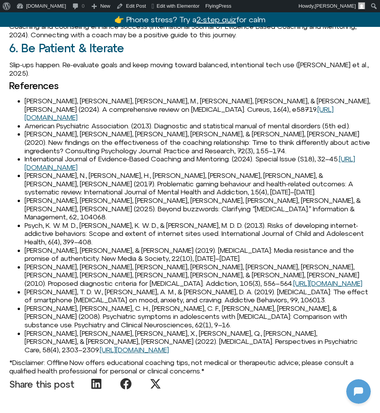
click at [96, 221] on li "Psych, K. W. M. D., [PERSON_NAME], K. W. D., & [PERSON_NAME], M. D. D. (2013). …" at bounding box center [198, 233] width 346 height 25
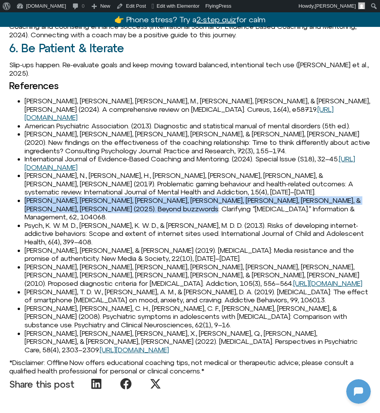
drag, startPoint x: 24, startPoint y: 189, endPoint x: 193, endPoint y: 196, distance: 169.4
click at [193, 196] on ul "[PERSON_NAME], [PERSON_NAME], [PERSON_NAME], M., [PERSON_NAME], [PERSON_NAME], …" at bounding box center [190, 225] width 362 height 257
copy li "[PERSON_NAME], [PERSON_NAME], [PERSON_NAME], [PERSON_NAME], [PERSON_NAME], [PER…"
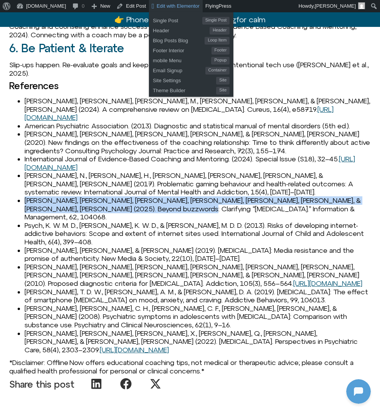
click at [157, 5] on span "Edit with Elementor" at bounding box center [178, 6] width 43 height 6
